Goal: Information Seeking & Learning: Learn about a topic

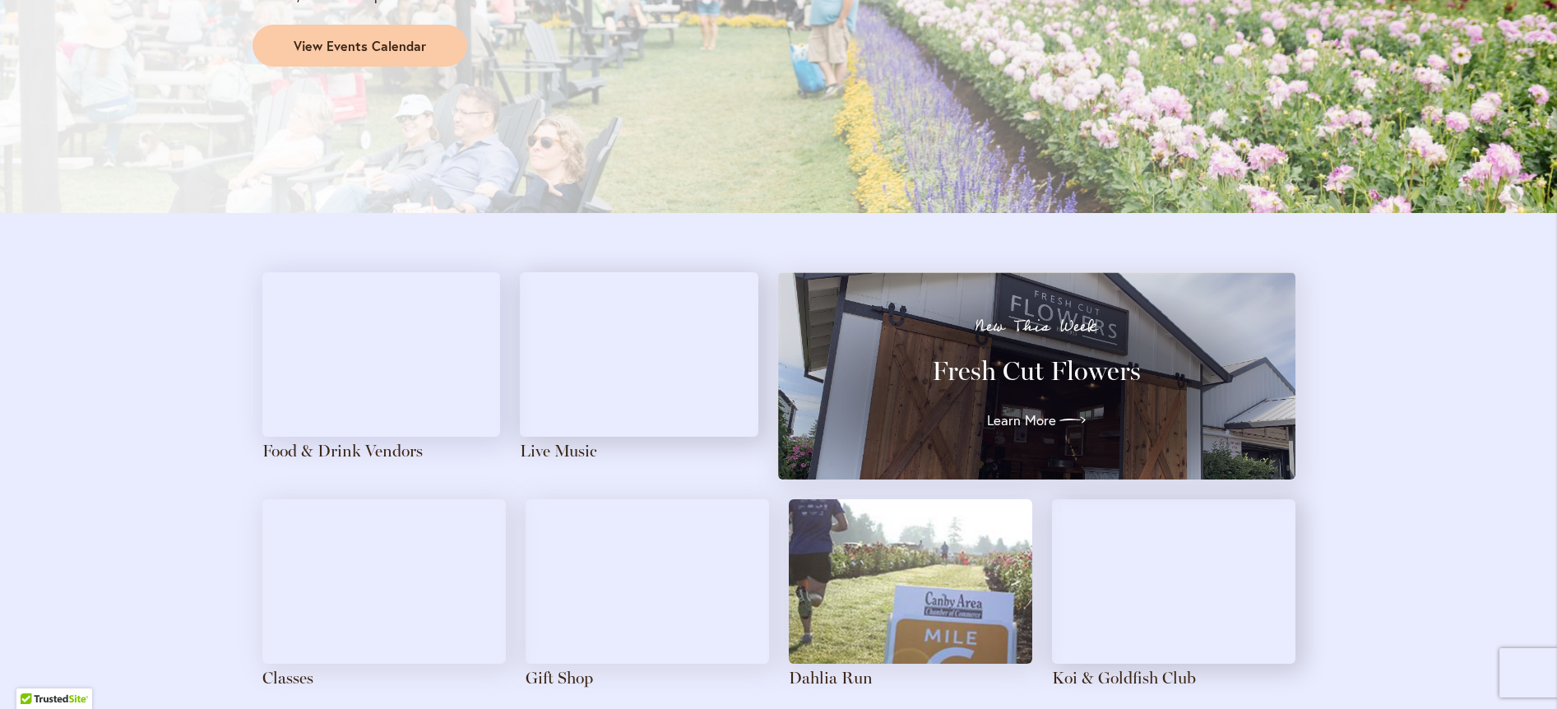
scroll to position [1562, 0]
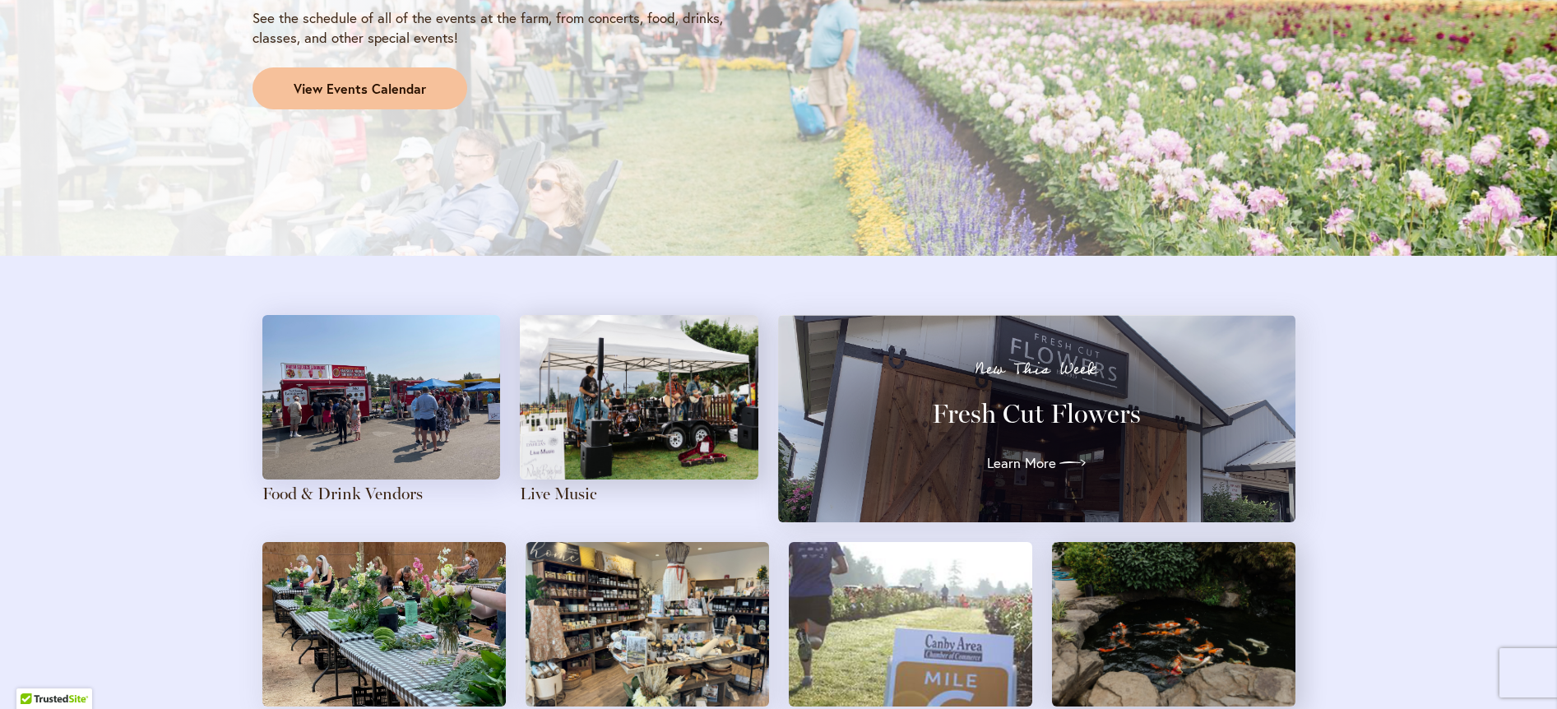
click at [363, 87] on span "View Events Calendar" at bounding box center [360, 89] width 132 height 19
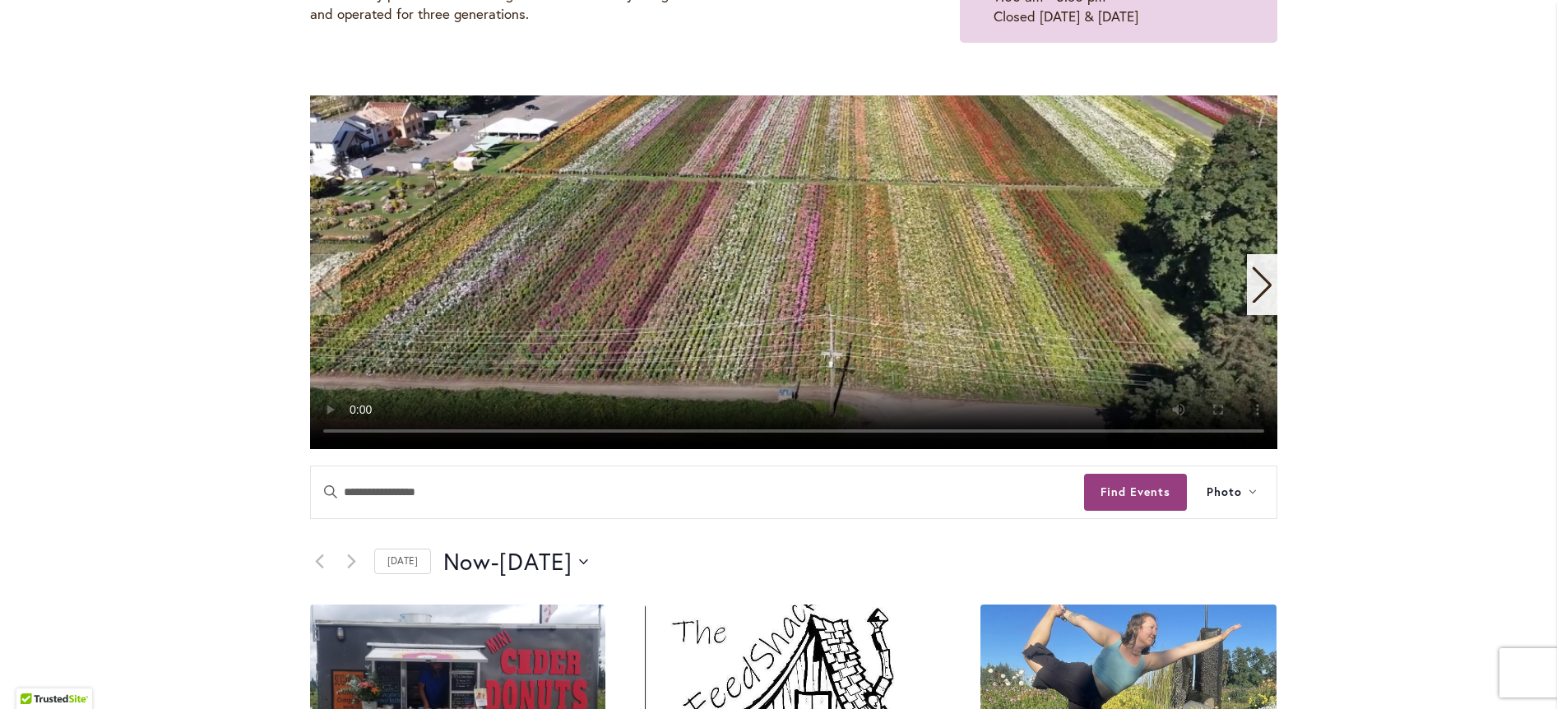
scroll to position [493, 0]
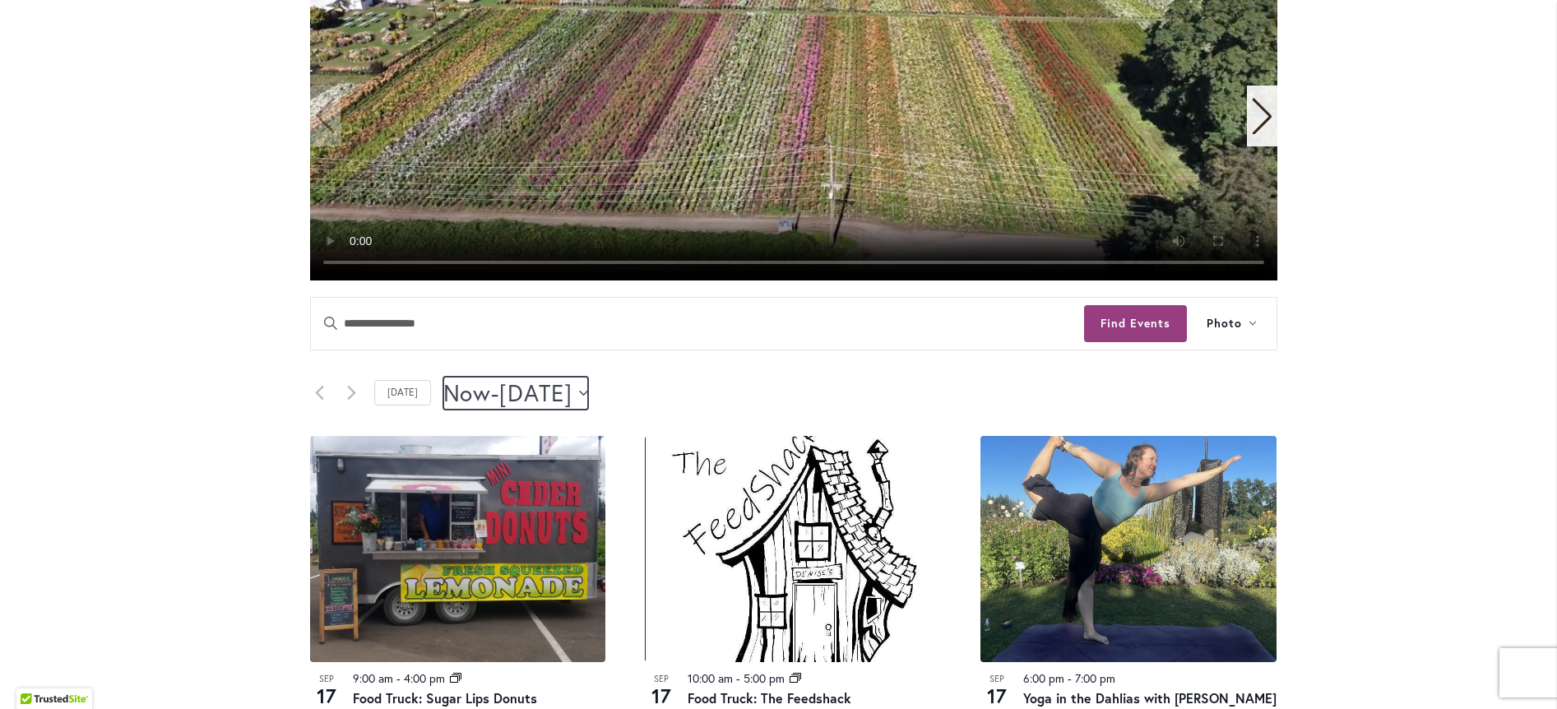
click at [588, 392] on icon "Click to toggle datepicker" at bounding box center [583, 392] width 9 height 5
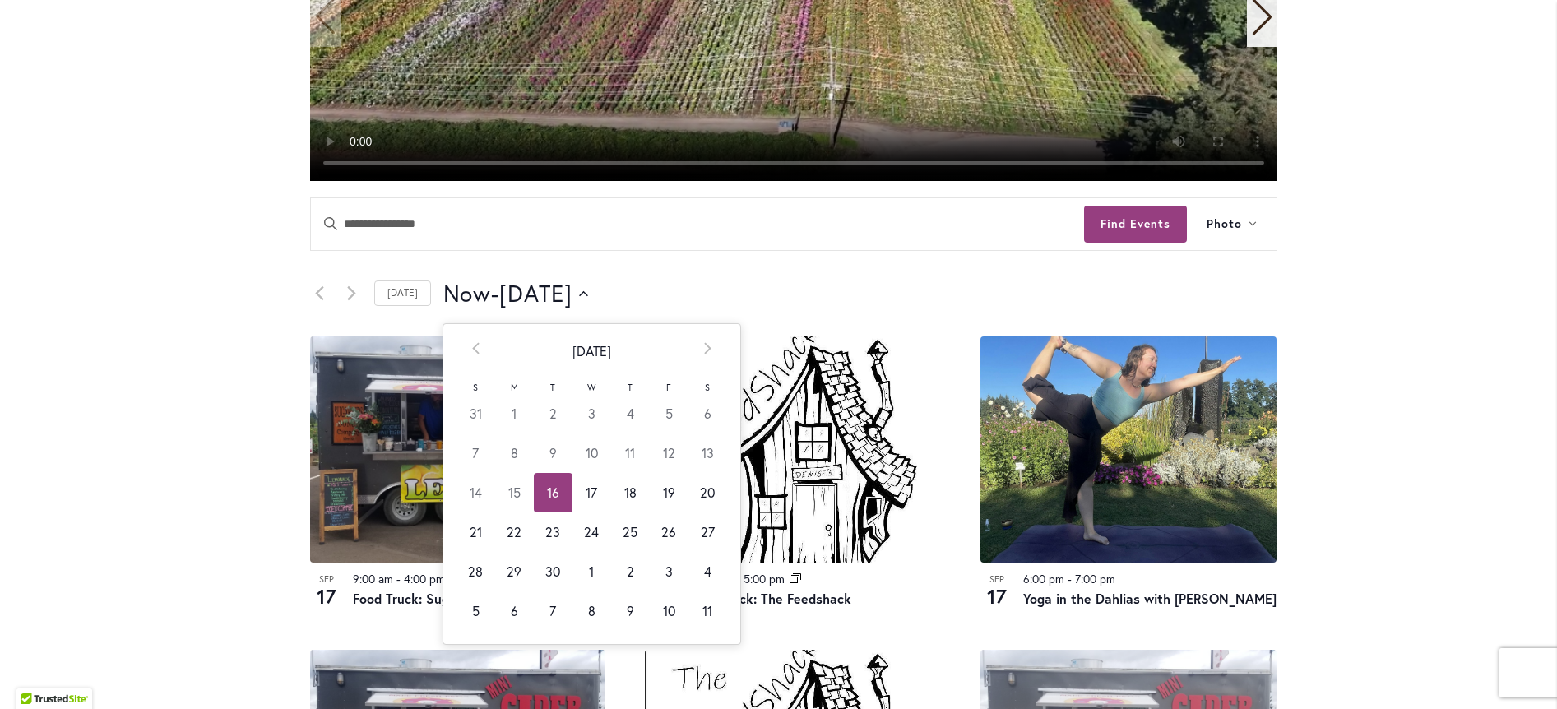
scroll to position [822, 0]
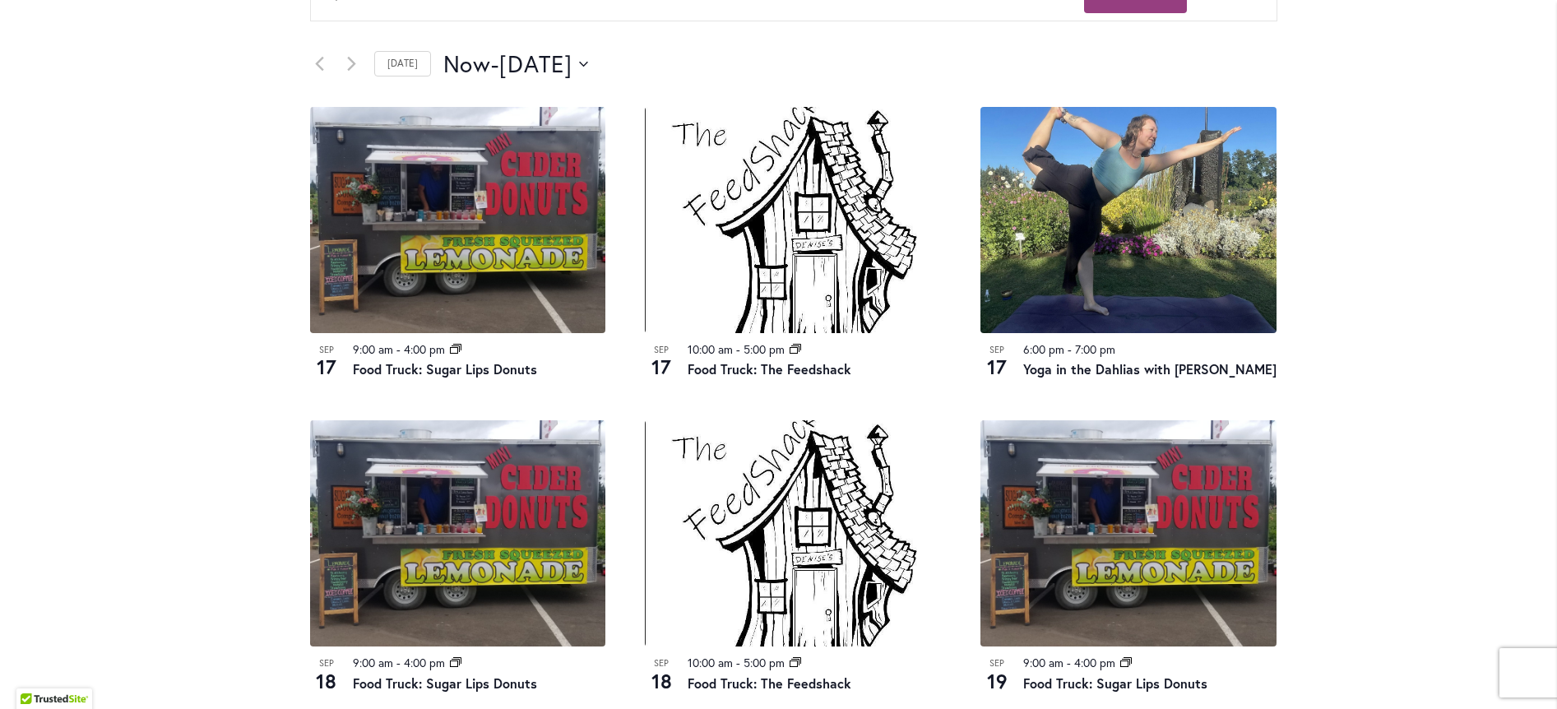
click at [1366, 469] on div "Skip to Content Gift Shop & Office Open - [DATE]-[DATE] 9-4:30pm / Gift Shop Op…" at bounding box center [778, 479] width 1557 height 2506
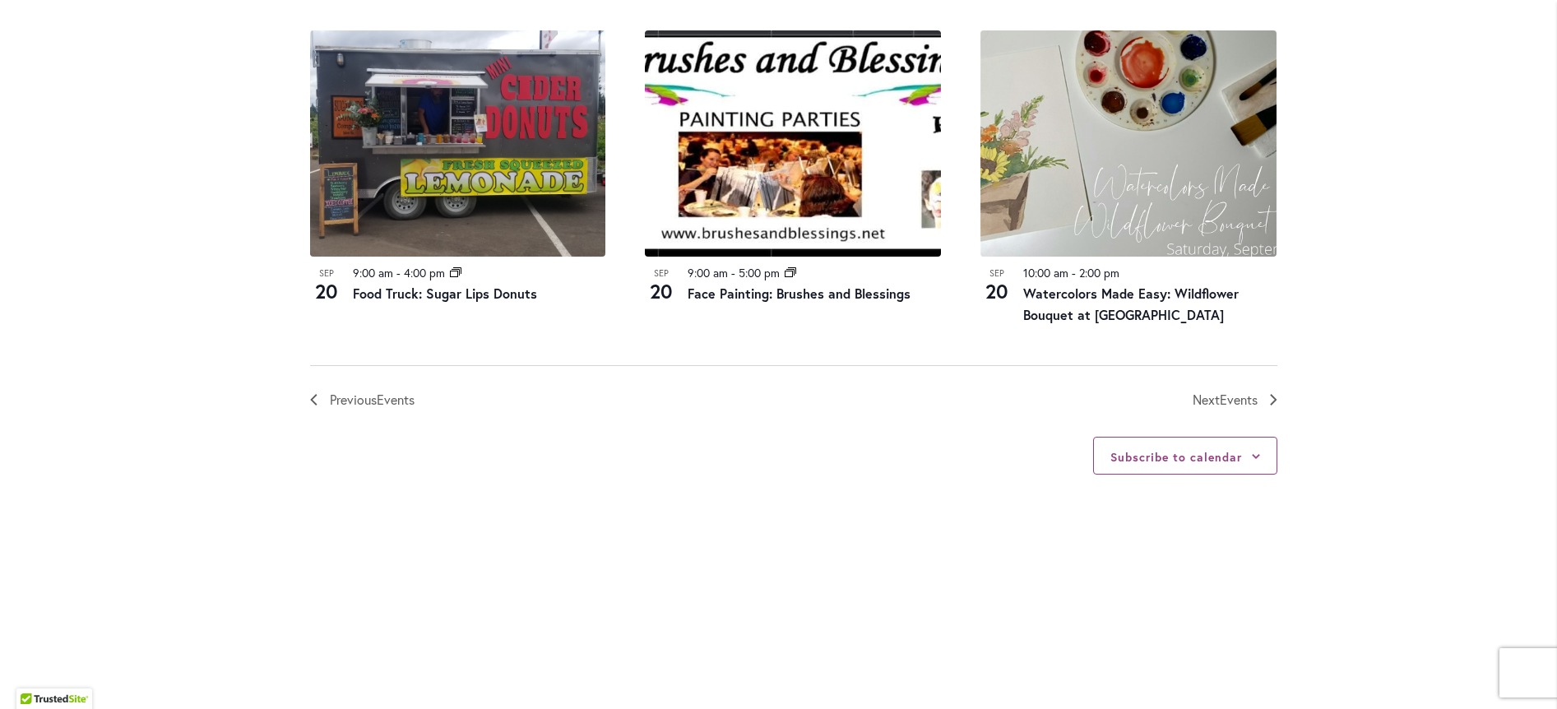
scroll to position [1891, 0]
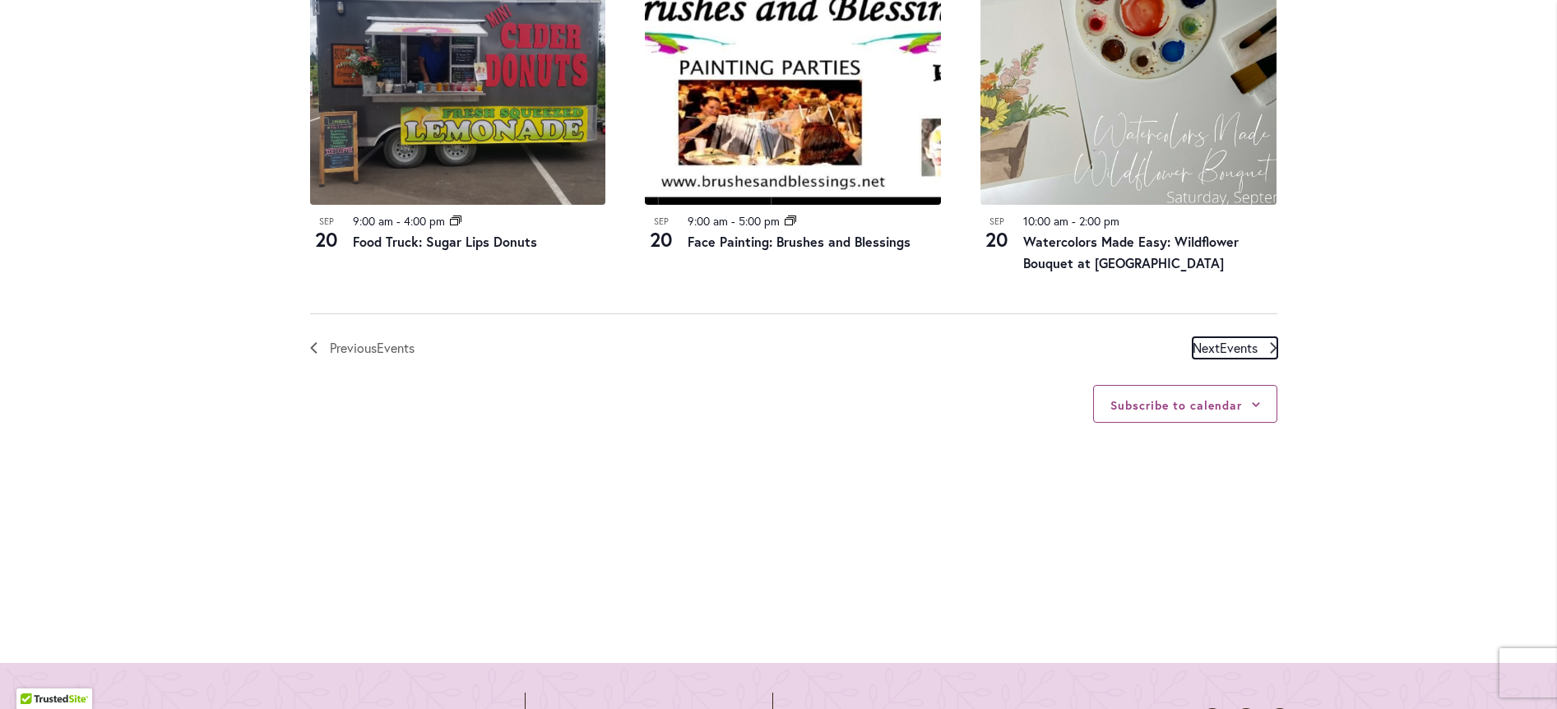
click at [1221, 347] on span "Events" at bounding box center [1239, 347] width 38 height 17
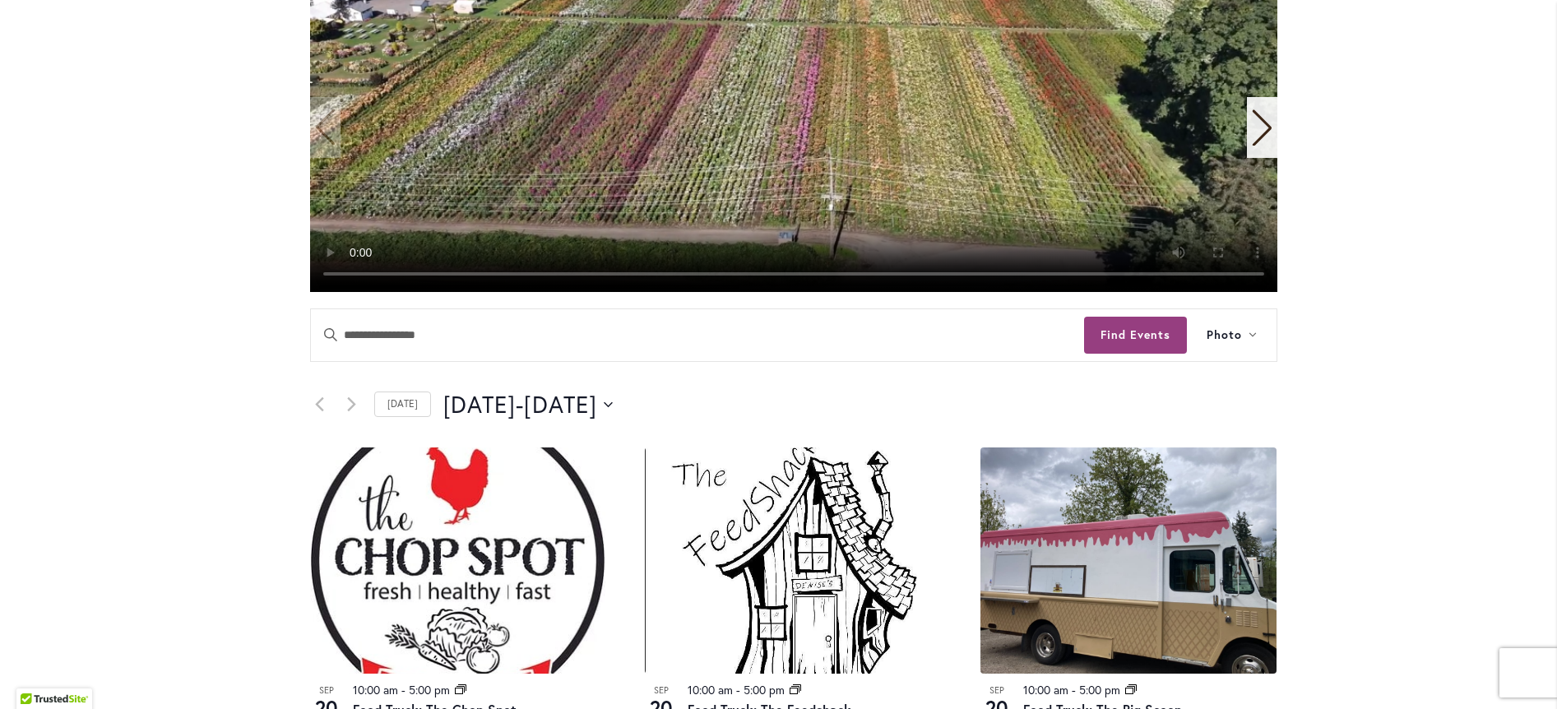
scroll to position [153, 0]
